Goal: Find specific page/section: Find specific page/section

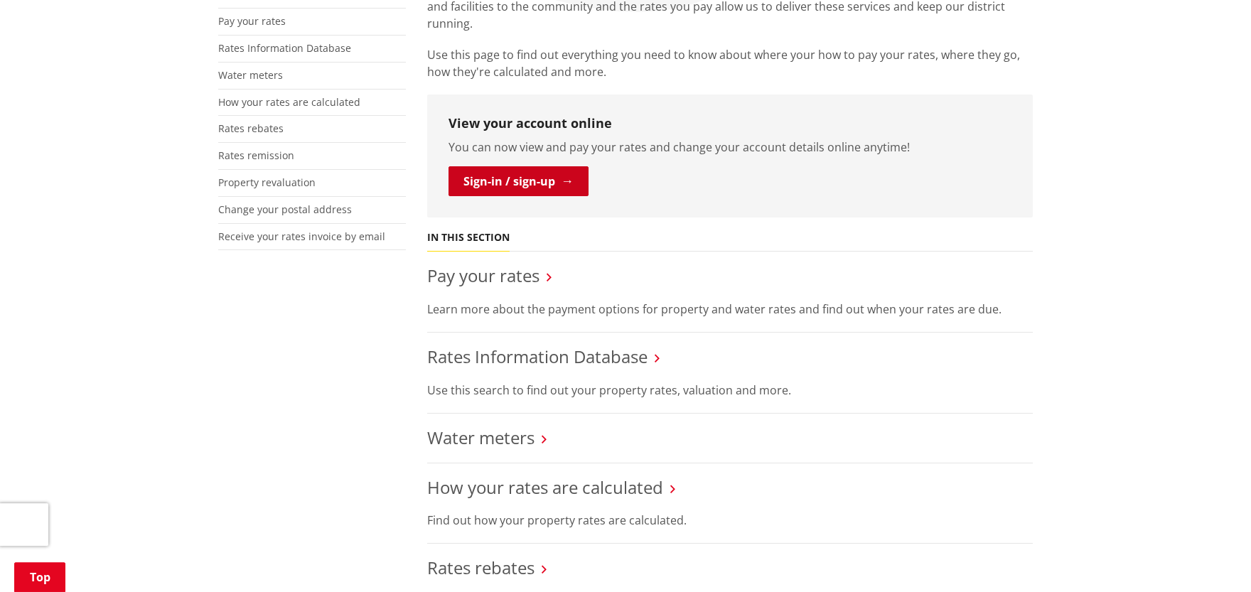
scroll to position [391, 0]
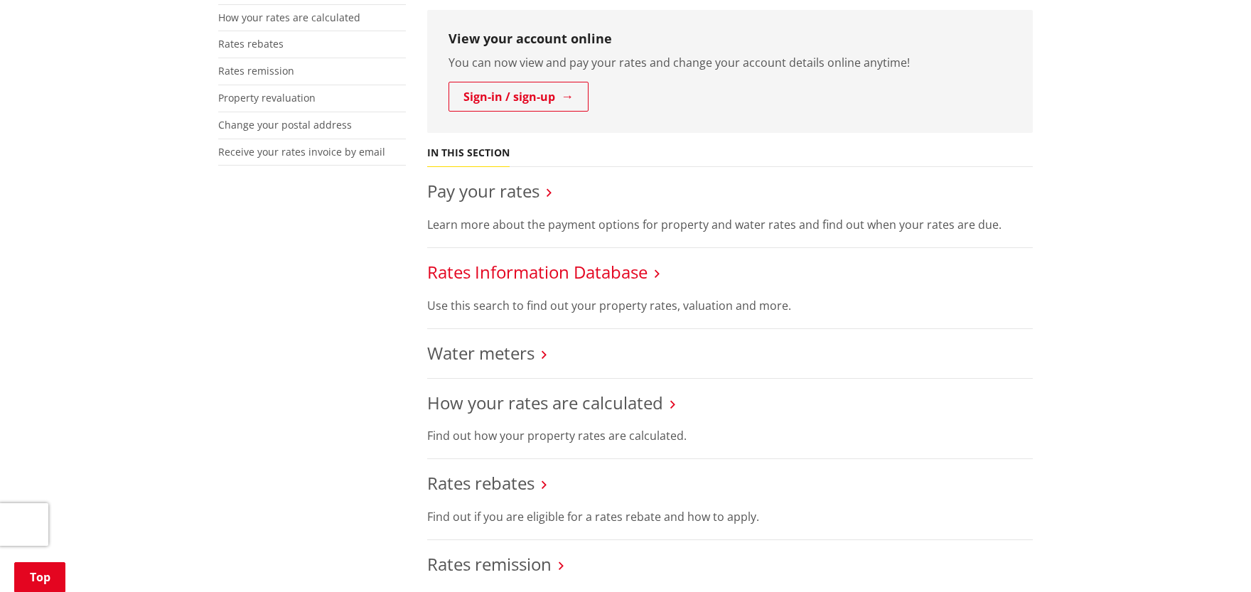
click at [555, 270] on link "Rates Information Database" at bounding box center [537, 271] width 220 height 23
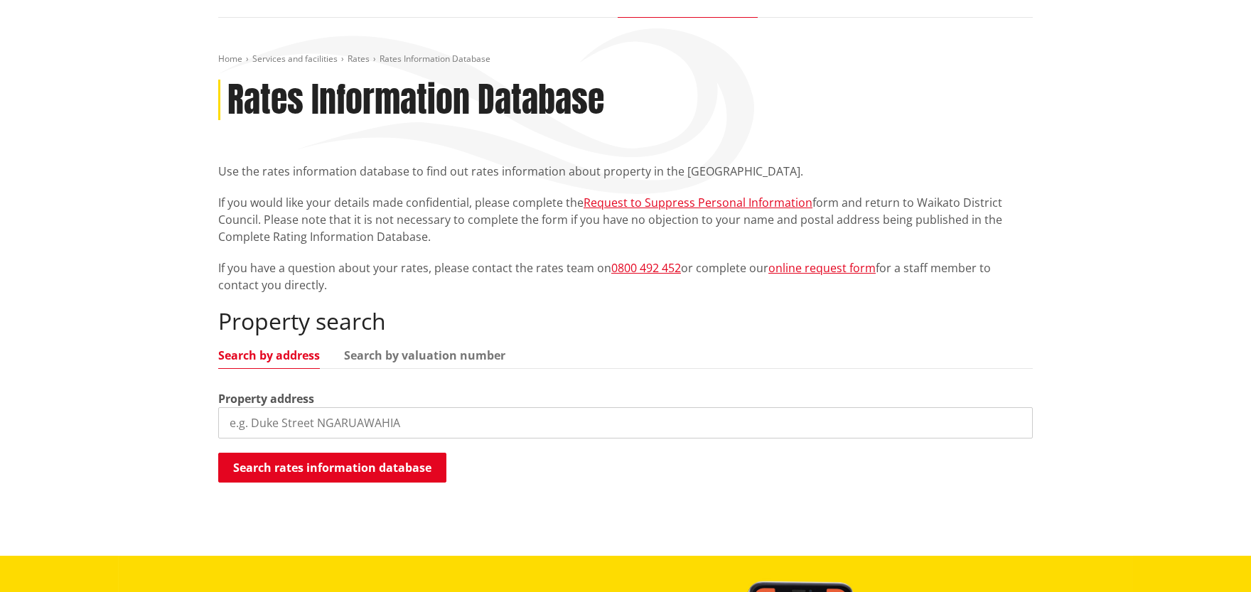
scroll to position [313, 0]
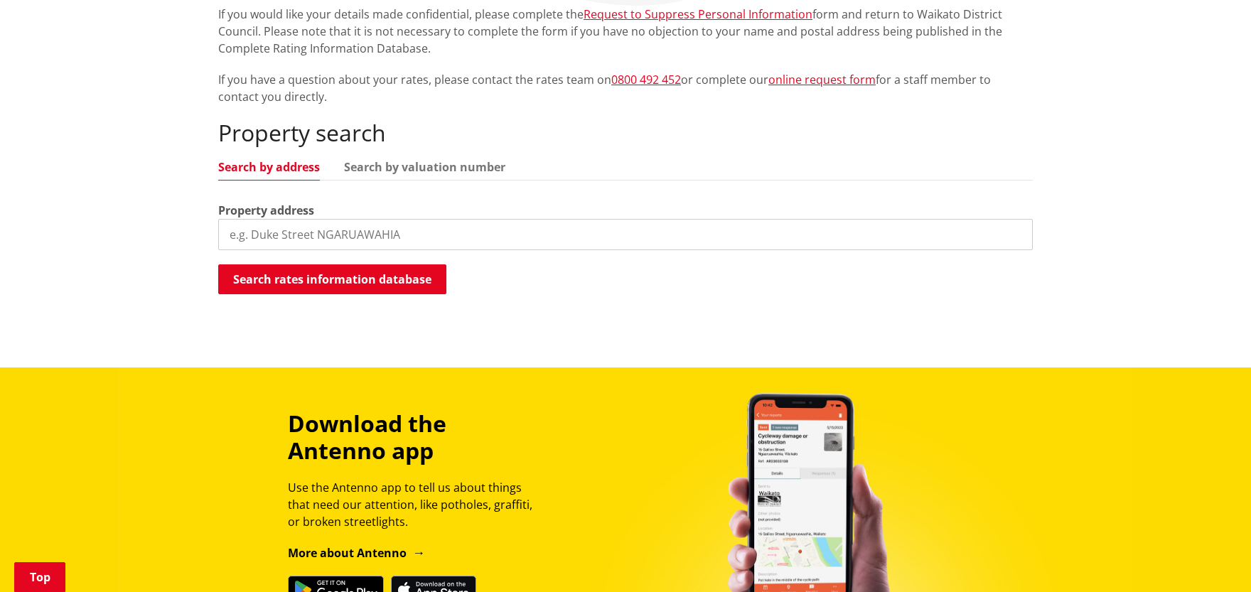
click at [335, 235] on input "search" at bounding box center [625, 234] width 814 height 31
click at [376, 249] on div "Property search Search by address Search by valuation number Property address S…" at bounding box center [625, 207] width 814 height 176
click at [375, 239] on input "search" at bounding box center [625, 234] width 814 height 31
type input "579 hetherington road"
click at [413, 270] on button "Search rates information database" at bounding box center [332, 279] width 228 height 30
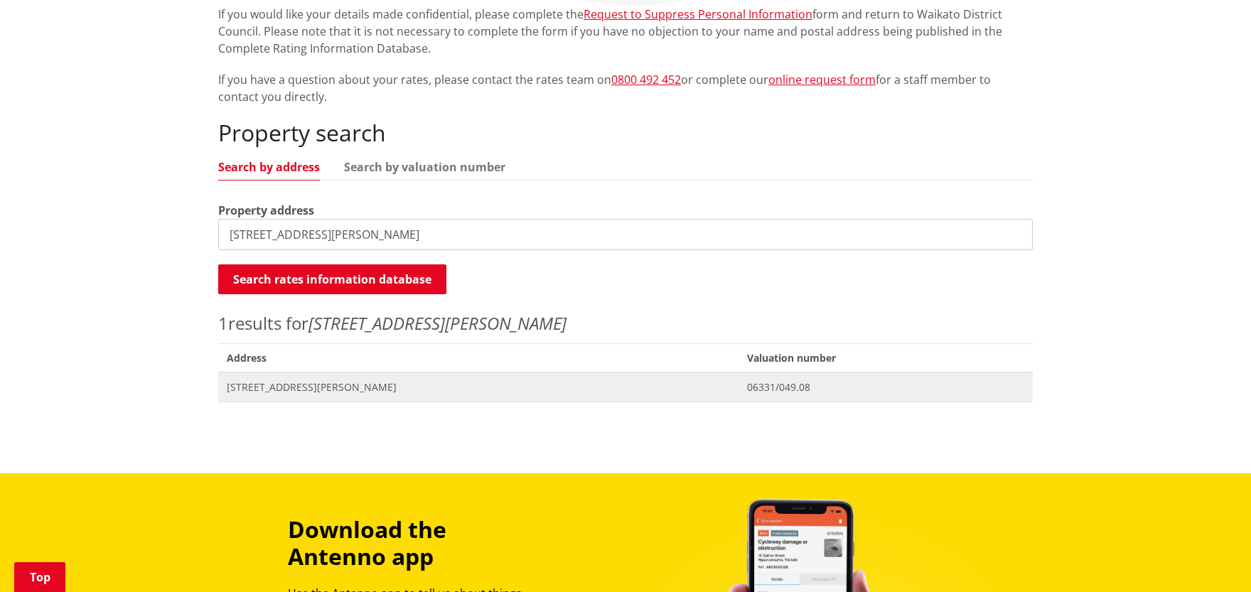
click at [767, 390] on span "06331/049.08" at bounding box center [885, 387] width 277 height 14
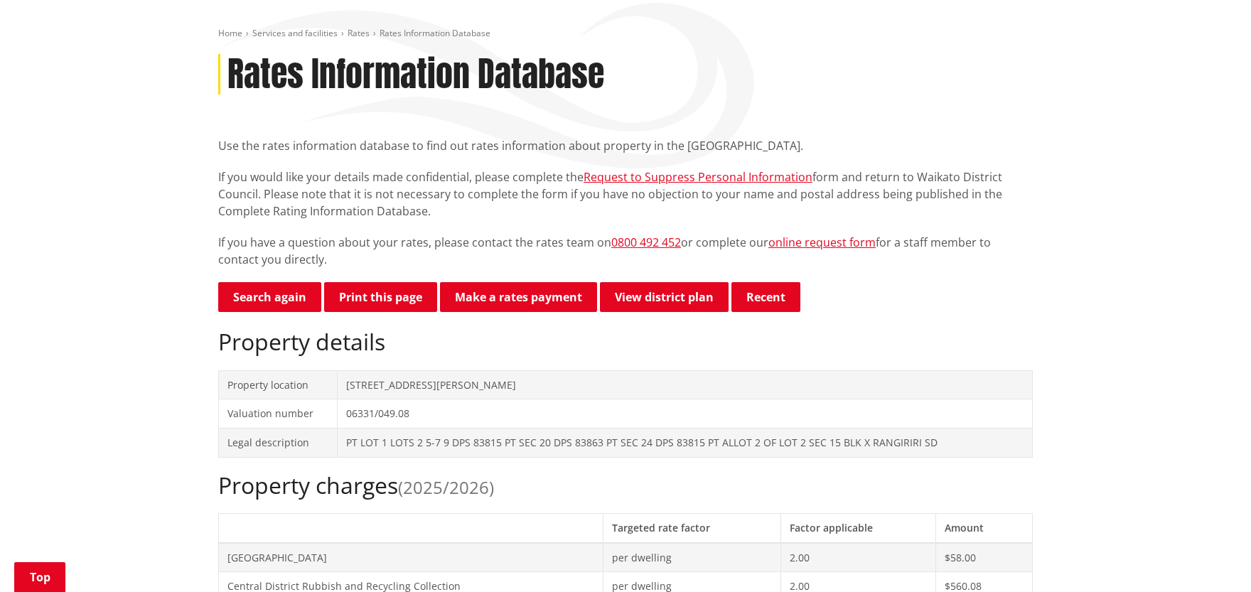
scroll to position [78, 0]
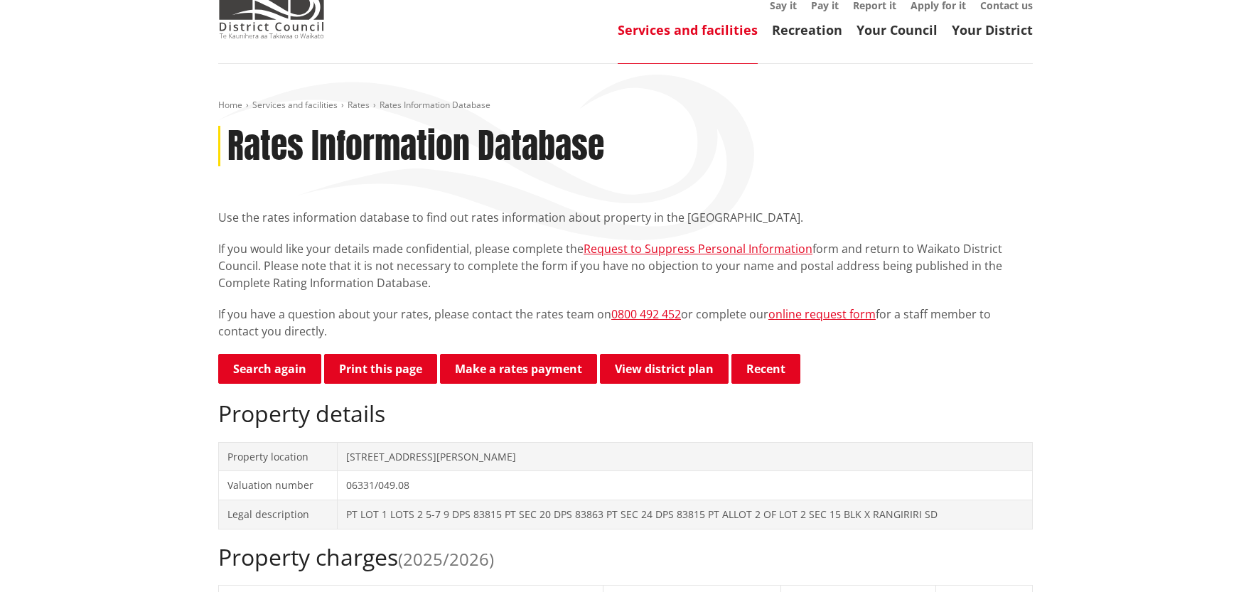
click at [449, 485] on td "06331/049.08" at bounding box center [684, 485] width 695 height 29
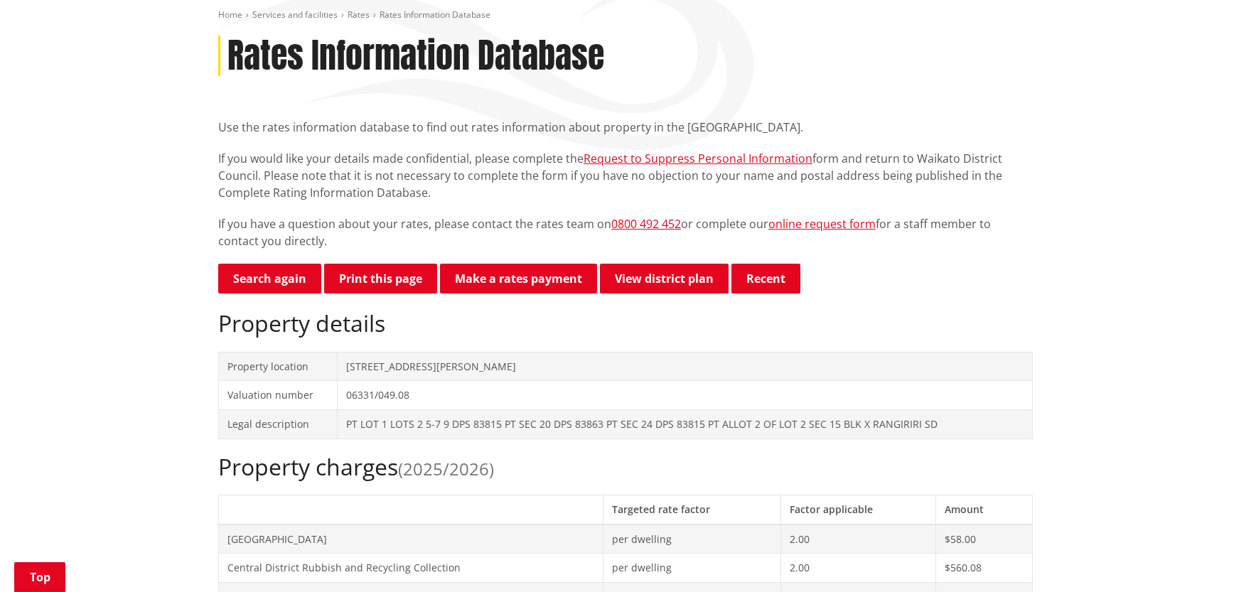
scroll to position [391, 0]
